Goal: Information Seeking & Learning: Learn about a topic

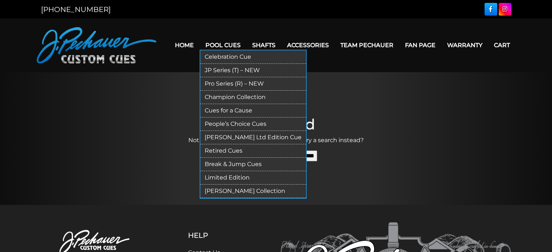
click at [224, 150] on link "Retired Cues" at bounding box center [253, 151] width 106 height 13
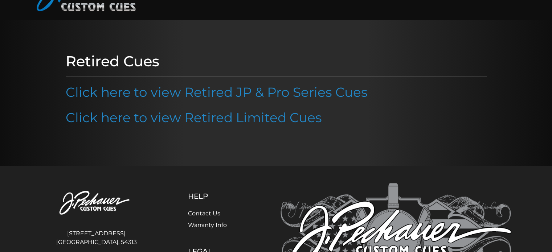
scroll to position [51, 0]
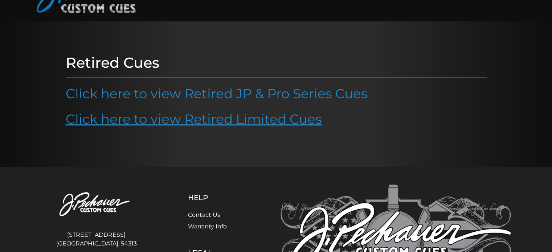
click at [228, 121] on link "Click here to view Retired Limited Cues" at bounding box center [194, 119] width 256 height 16
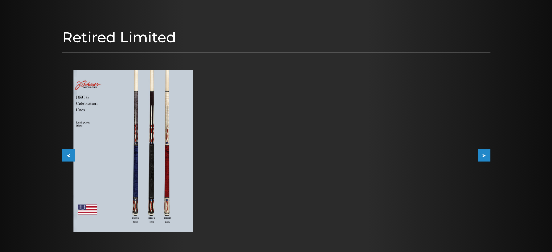
scroll to position [74, 0]
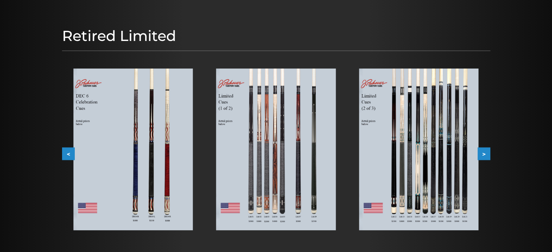
click at [488, 154] on button ">" at bounding box center [484, 153] width 13 height 13
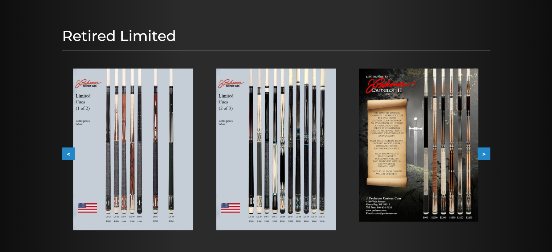
click at [488, 154] on button ">" at bounding box center [484, 153] width 13 height 13
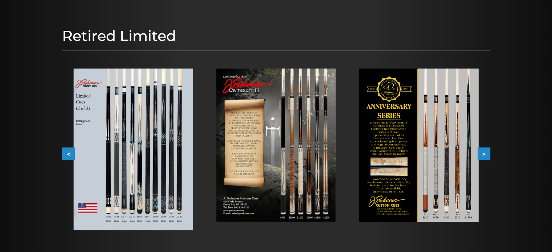
click at [488, 154] on button ">" at bounding box center [484, 153] width 13 height 13
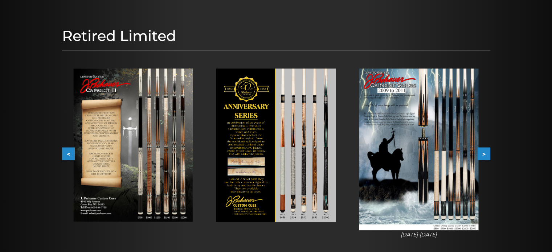
click at [488, 154] on button ">" at bounding box center [484, 153] width 13 height 13
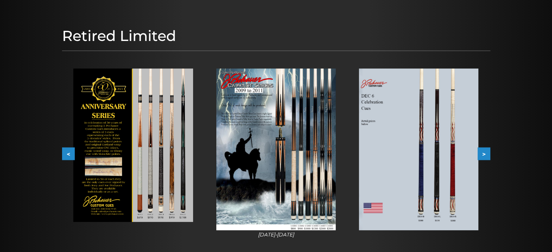
click at [488, 154] on button ">" at bounding box center [484, 153] width 13 height 13
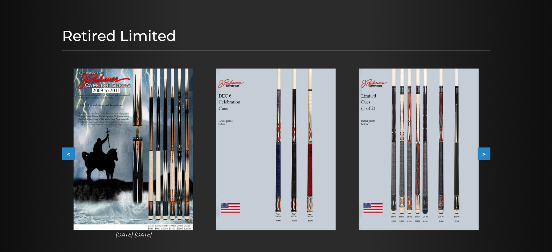
click at [488, 154] on button ">" at bounding box center [484, 153] width 13 height 13
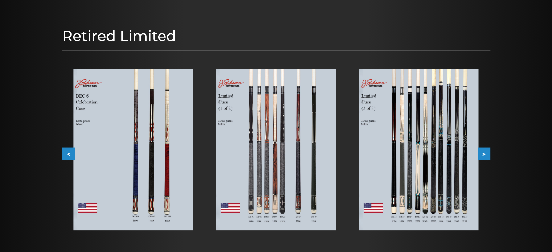
click at [488, 154] on button ">" at bounding box center [484, 153] width 13 height 13
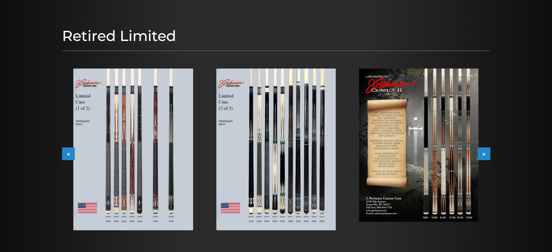
click at [267, 202] on img at bounding box center [275, 150] width 119 height 162
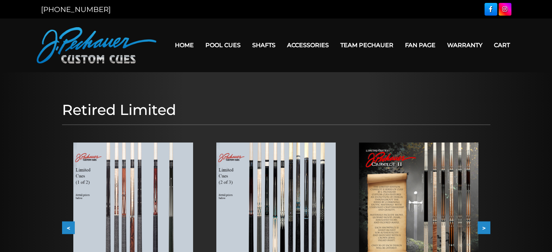
click at [368, 44] on link "Team Pechauer" at bounding box center [367, 45] width 65 height 19
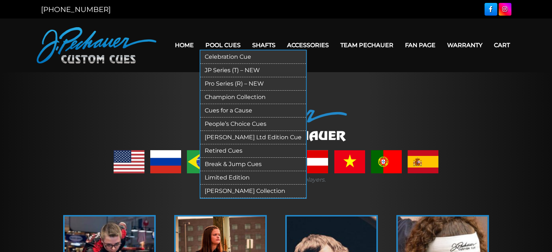
click at [216, 45] on link "Pool Cues" at bounding box center [223, 45] width 47 height 19
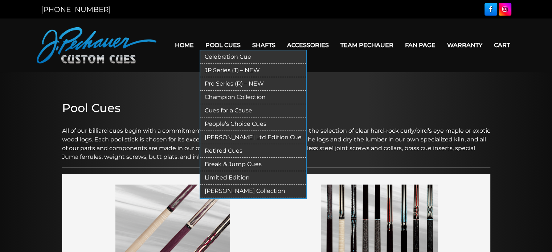
click at [232, 151] on link "Retired Cues" at bounding box center [253, 151] width 106 height 13
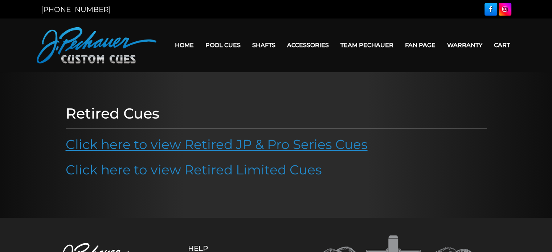
click at [234, 146] on link "Click here to view Retired JP & Pro Series Cues" at bounding box center [217, 145] width 302 height 16
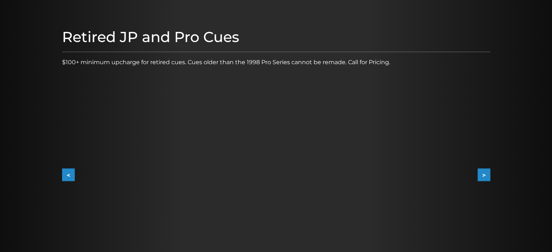
scroll to position [74, 0]
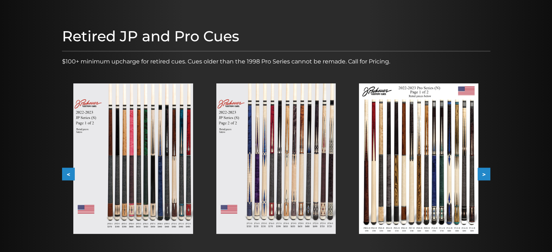
click at [490, 177] on button ">" at bounding box center [484, 174] width 13 height 13
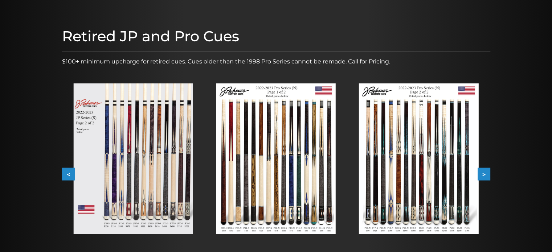
click at [483, 170] on button ">" at bounding box center [484, 174] width 13 height 13
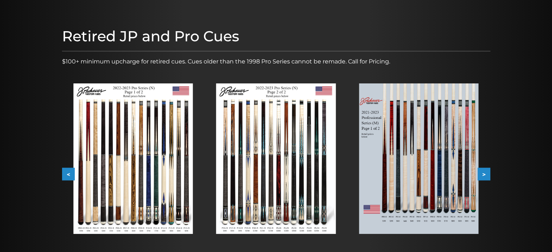
click at [483, 170] on button ">" at bounding box center [484, 174] width 13 height 13
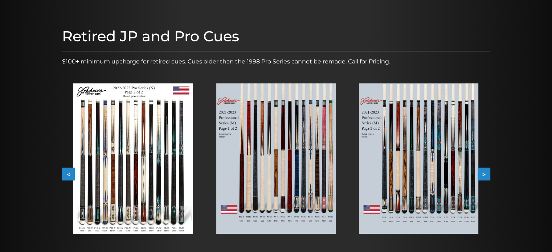
click at [483, 170] on button ">" at bounding box center [484, 174] width 13 height 13
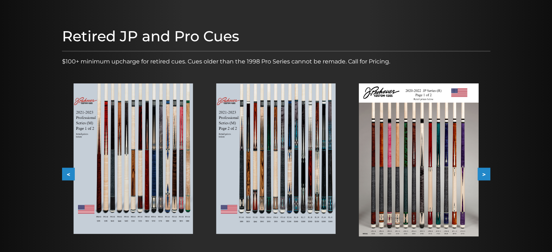
click at [483, 170] on button ">" at bounding box center [484, 174] width 13 height 13
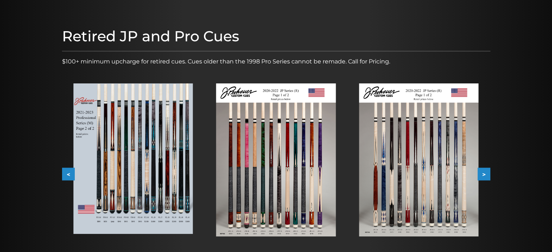
click at [483, 170] on button ">" at bounding box center [484, 174] width 13 height 13
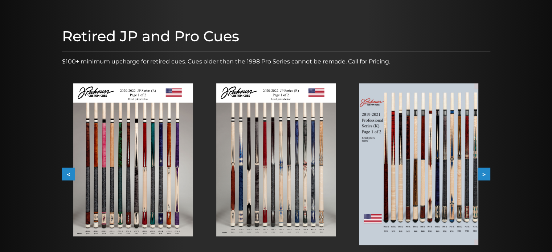
click at [483, 170] on button ">" at bounding box center [484, 174] width 13 height 13
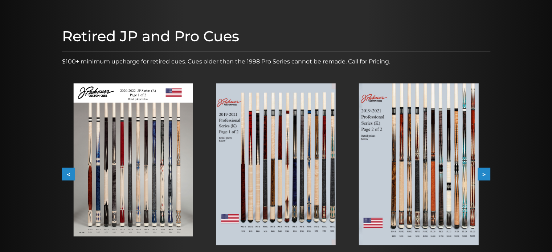
click at [483, 170] on button ">" at bounding box center [484, 174] width 13 height 13
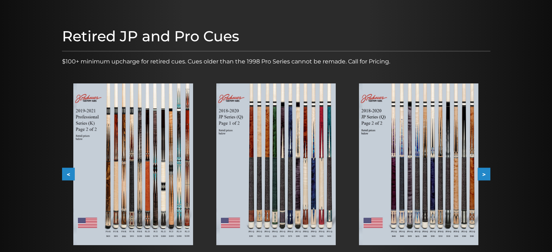
click at [483, 170] on button ">" at bounding box center [484, 174] width 13 height 13
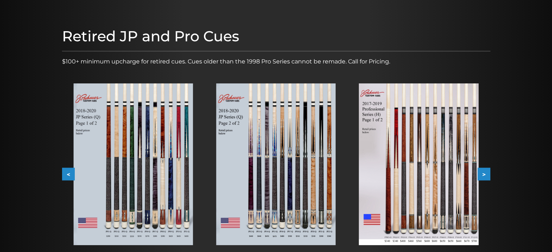
click at [483, 170] on button ">" at bounding box center [484, 174] width 13 height 13
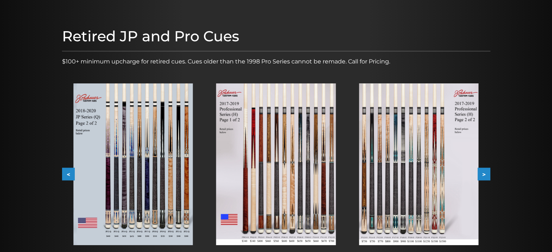
click at [483, 170] on button ">" at bounding box center [484, 174] width 13 height 13
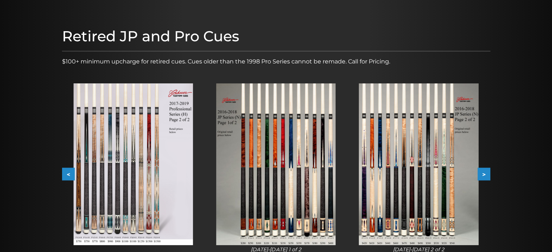
click at [483, 170] on button ">" at bounding box center [484, 174] width 13 height 13
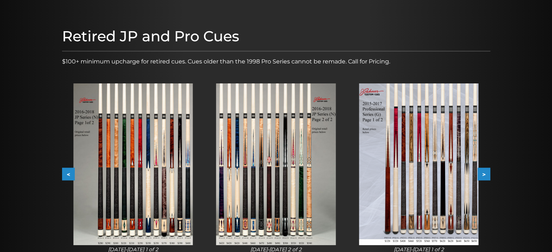
click at [483, 170] on button ">" at bounding box center [484, 174] width 13 height 13
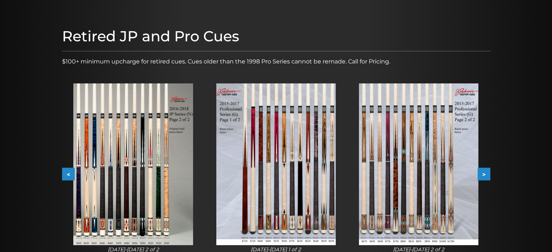
click at [483, 170] on button ">" at bounding box center [484, 174] width 13 height 13
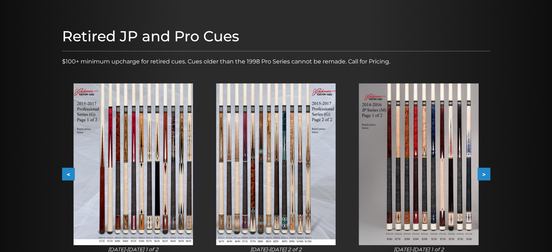
click at [483, 170] on button ">" at bounding box center [484, 174] width 13 height 13
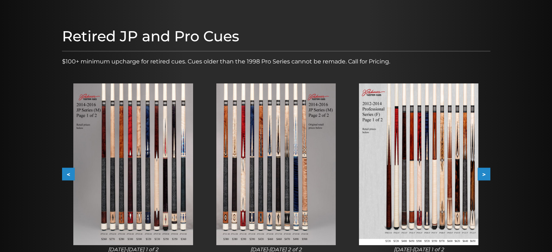
click at [483, 170] on button ">" at bounding box center [484, 174] width 13 height 13
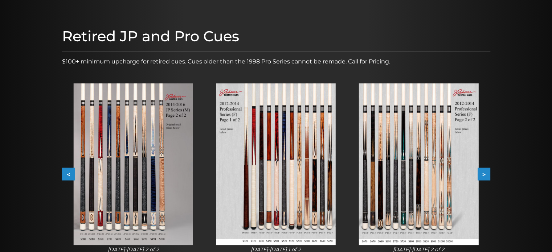
click at [483, 170] on button ">" at bounding box center [484, 174] width 13 height 13
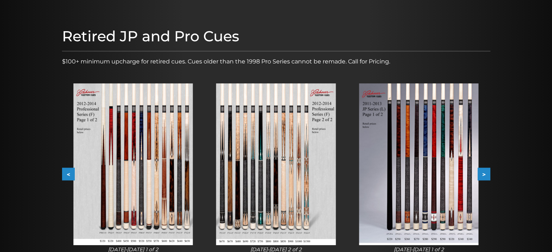
click at [483, 170] on button ">" at bounding box center [484, 174] width 13 height 13
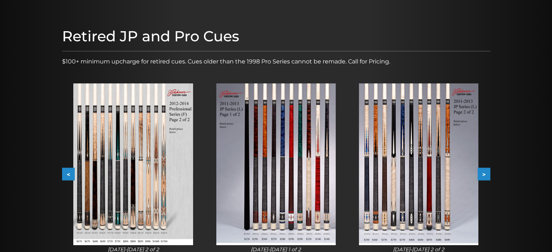
click at [484, 170] on button ">" at bounding box center [484, 174] width 13 height 13
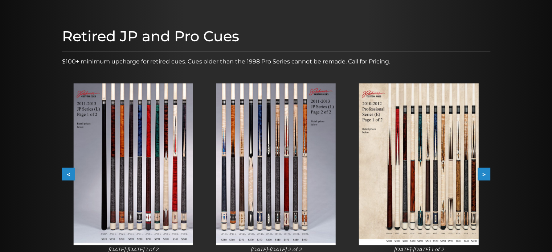
click at [484, 170] on button ">" at bounding box center [484, 174] width 13 height 13
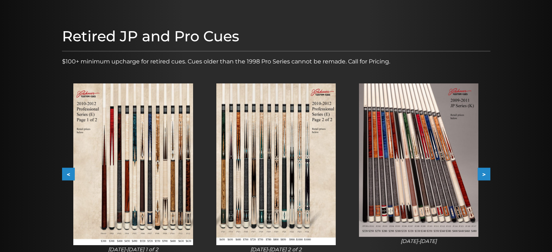
click at [484, 170] on button ">" at bounding box center [484, 174] width 13 height 13
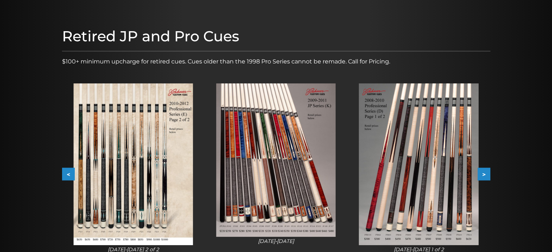
click at [484, 170] on button ">" at bounding box center [484, 174] width 13 height 13
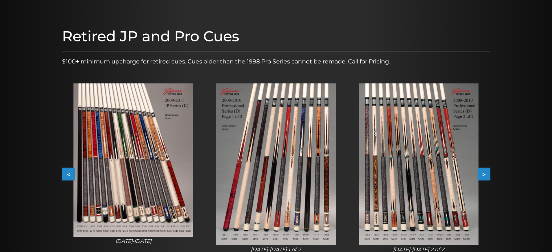
click at [484, 170] on button ">" at bounding box center [484, 174] width 13 height 13
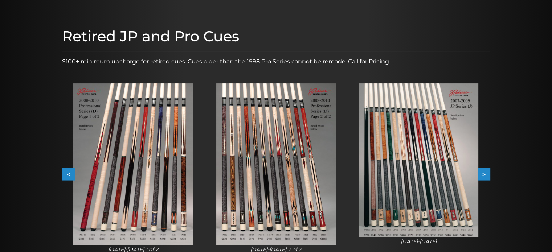
click at [484, 170] on button ">" at bounding box center [484, 174] width 13 height 13
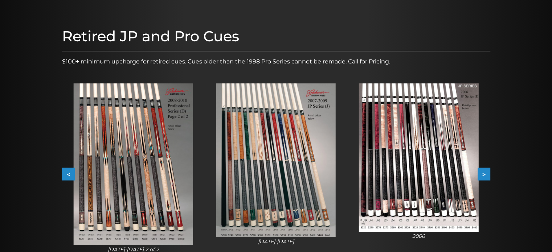
click at [484, 170] on button ">" at bounding box center [484, 174] width 13 height 13
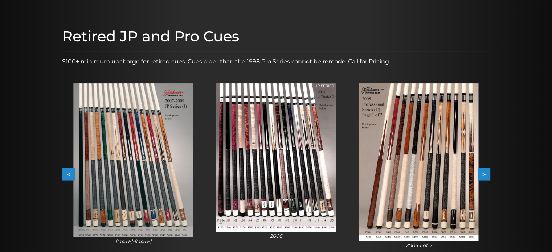
click at [484, 170] on button ">" at bounding box center [484, 174] width 13 height 13
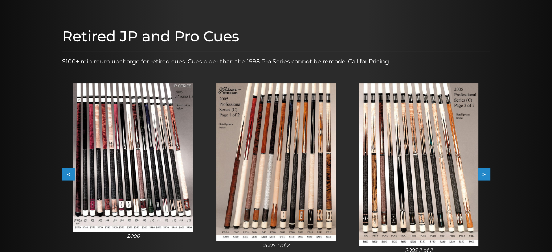
click at [484, 170] on button ">" at bounding box center [484, 174] width 13 height 13
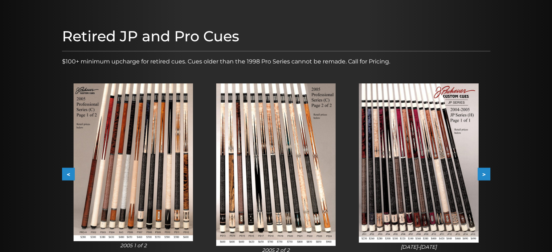
click at [484, 170] on button ">" at bounding box center [484, 174] width 13 height 13
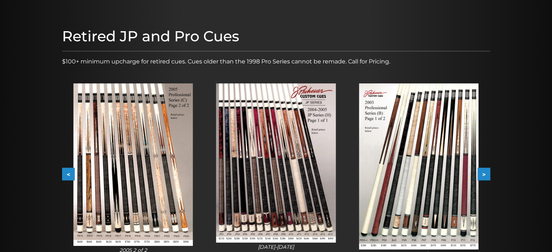
click at [484, 170] on button ">" at bounding box center [484, 174] width 13 height 13
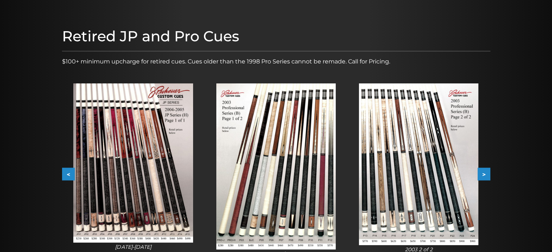
click at [64, 171] on button "<" at bounding box center [68, 174] width 13 height 13
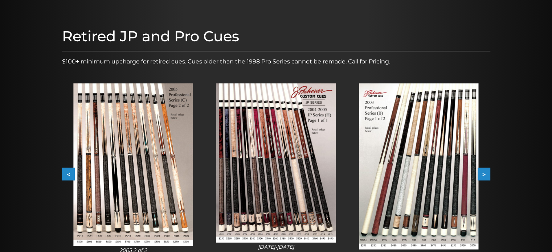
click at [65, 171] on button "<" at bounding box center [68, 174] width 13 height 13
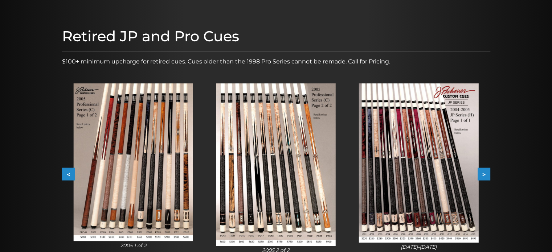
click at [65, 171] on button "<" at bounding box center [68, 174] width 13 height 13
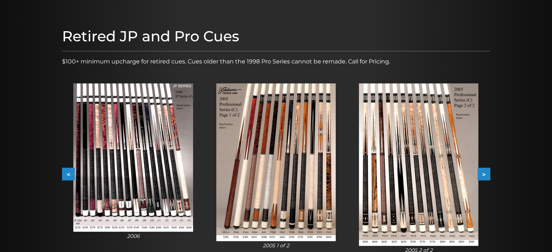
click at [68, 173] on button "<" at bounding box center [68, 174] width 13 height 13
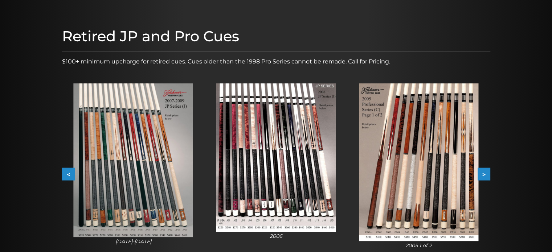
click at [226, 106] on img at bounding box center [275, 158] width 119 height 149
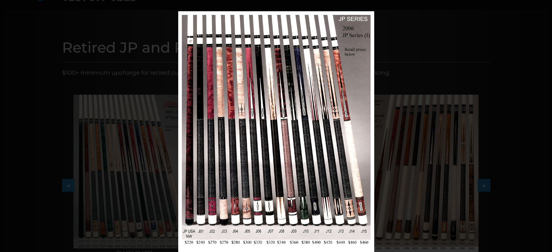
scroll to position [76, 0]
